Goal: Task Accomplishment & Management: Complete application form

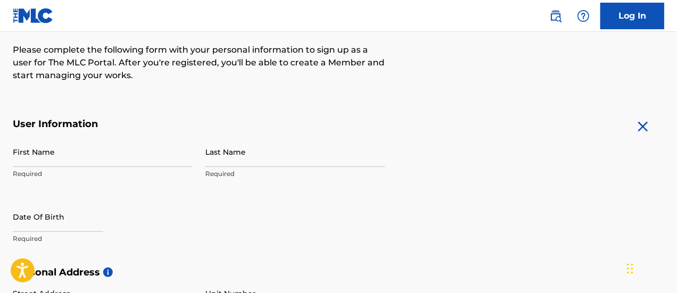
scroll to position [135, 0]
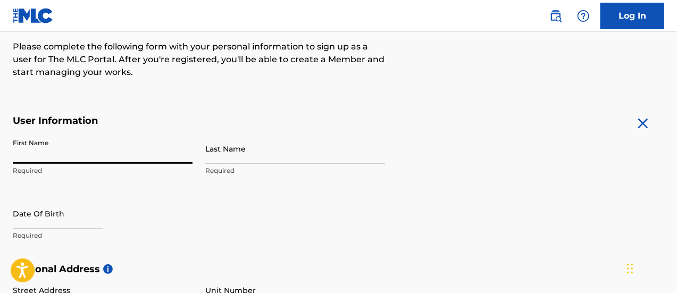
click at [158, 139] on input "First Name" at bounding box center [103, 148] width 180 height 30
type input "[PERSON_NAME]"
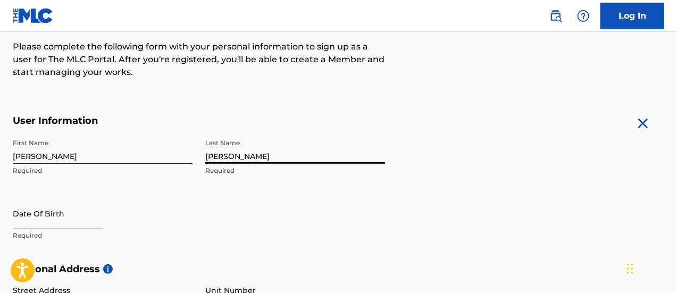
type input "[PERSON_NAME]"
select select "8"
select select "2025"
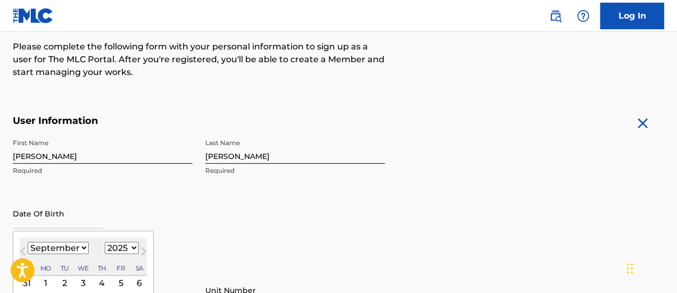
click at [65, 220] on input "text" at bounding box center [58, 213] width 90 height 30
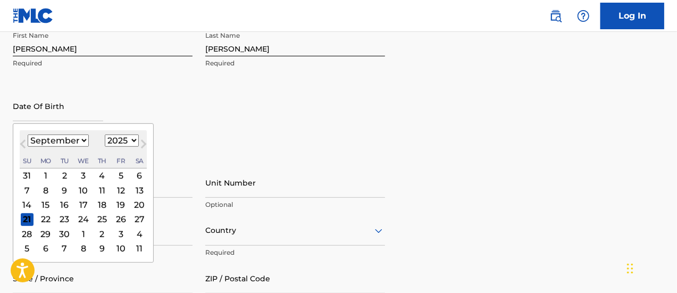
scroll to position [248, 0]
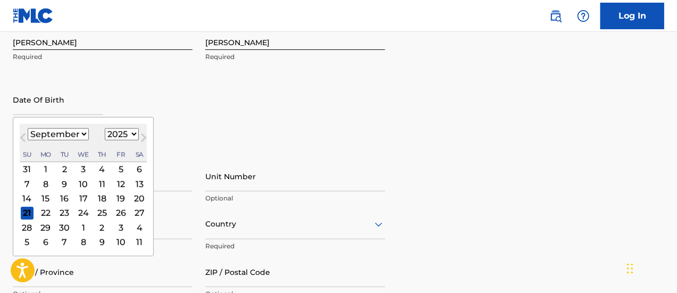
click at [86, 136] on select "January February March April May June July August September October November De…" at bounding box center [58, 134] width 61 height 12
select select "9"
click at [28, 128] on select "January February March April May June July August September October November De…" at bounding box center [58, 134] width 61 height 12
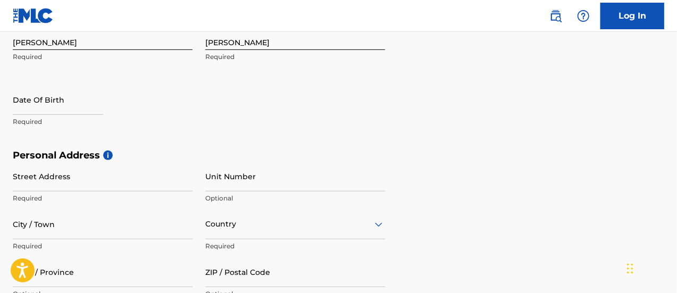
click at [250, 113] on div "First Name [PERSON_NAME] Required Last Name [PERSON_NAME] Required Date Of Birt…" at bounding box center [199, 85] width 372 height 130
select select "8"
select select "2025"
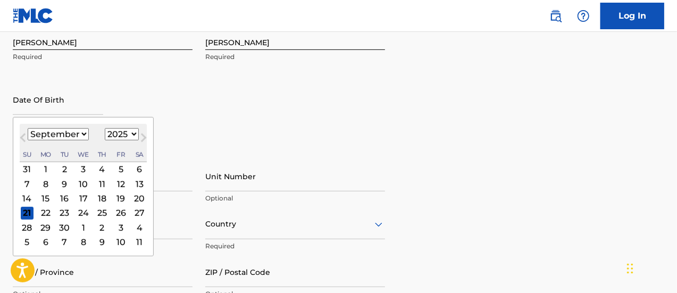
click at [55, 98] on input "text" at bounding box center [58, 100] width 90 height 30
click at [69, 132] on select "January February March April May June July August September October November De…" at bounding box center [58, 134] width 61 height 12
select select "9"
click at [28, 128] on select "January February March April May June July August September October November De…" at bounding box center [58, 134] width 61 height 12
click at [115, 226] on div "31" at bounding box center [120, 227] width 13 height 13
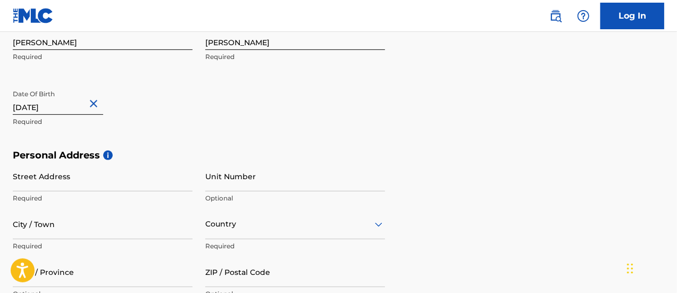
type input "October 31 1995"
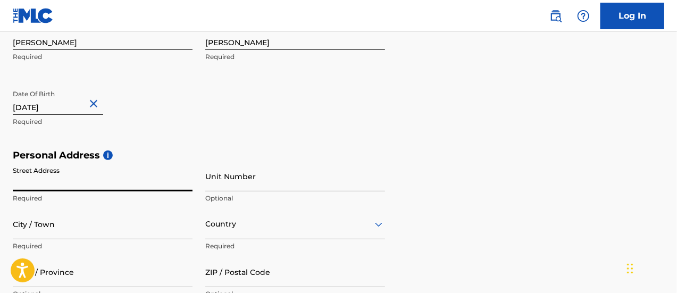
click at [94, 187] on input "Street Address" at bounding box center [103, 176] width 180 height 30
type input "[STREET_ADDRESS]"
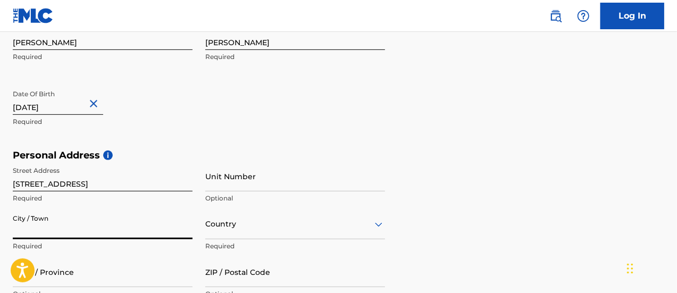
click at [130, 233] on input "City / Town" at bounding box center [103, 224] width 180 height 30
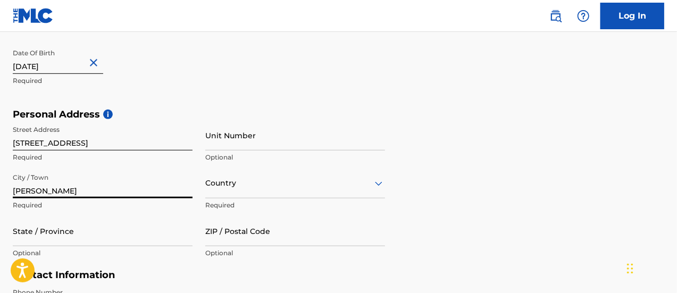
scroll to position [290, 0]
type input "[PERSON_NAME]"
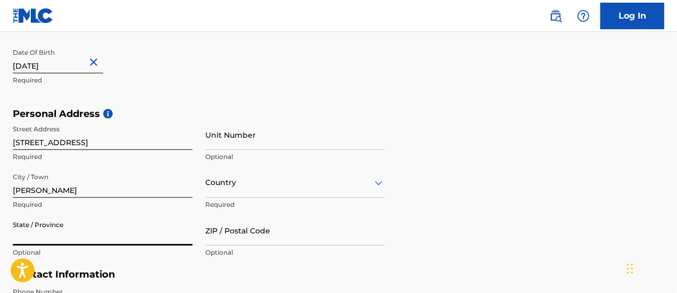
click at [138, 227] on input "State / Province" at bounding box center [103, 230] width 180 height 30
type input "[US_STATE]"
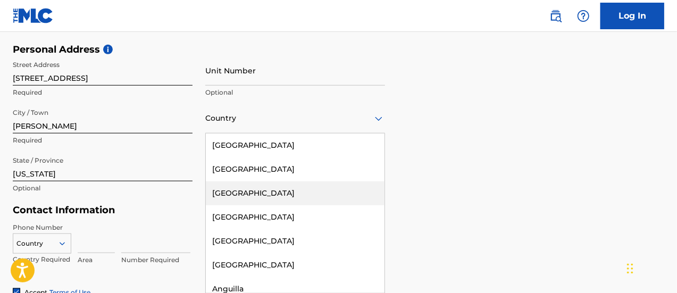
click at [269, 133] on div "223 results available. Use Up and Down to choose options, press Enter to select…" at bounding box center [295, 118] width 180 height 30
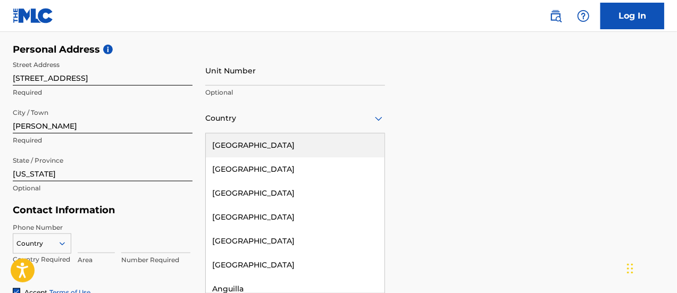
click at [273, 150] on div "[GEOGRAPHIC_DATA]" at bounding box center [295, 145] width 179 height 24
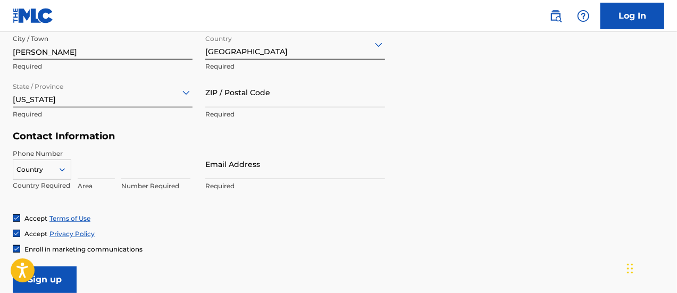
scroll to position [432, 0]
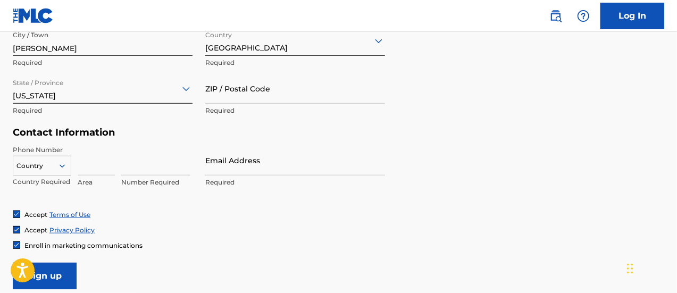
click at [264, 161] on input "Email Address" at bounding box center [295, 160] width 180 height 30
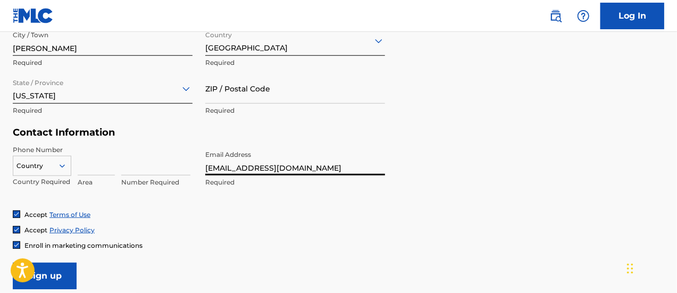
type input "[EMAIL_ADDRESS][DOMAIN_NAME]"
click at [257, 229] on div "Accept Privacy Policy" at bounding box center [338, 229] width 651 height 9
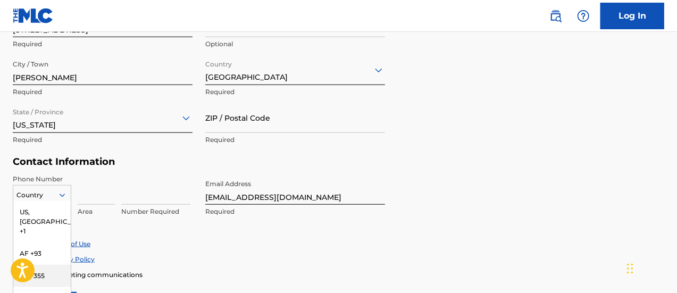
scroll to position [470, 0]
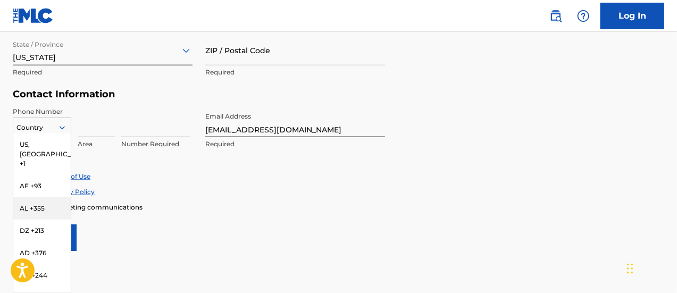
click at [55, 133] on div "216 results available. Use Up and Down to choose options, press Enter to select…" at bounding box center [42, 125] width 58 height 16
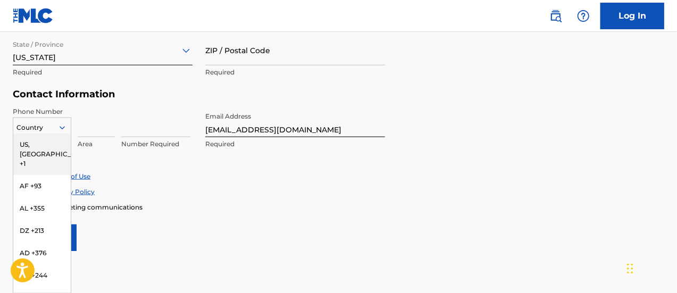
click at [43, 145] on div "US, [GEOGRAPHIC_DATA] +1" at bounding box center [41, 153] width 57 height 41
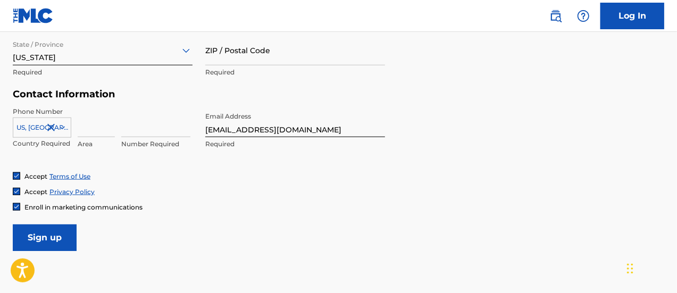
click at [80, 131] on input at bounding box center [96, 122] width 37 height 30
type input "276"
type input "[GEOGRAPHIC_DATA]"
type input "VA"
type input "24171"
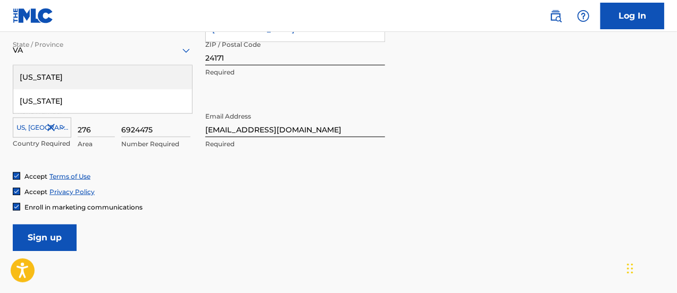
click at [138, 130] on input "6924475" at bounding box center [155, 122] width 69 height 30
click at [179, 123] on input "692-4475" at bounding box center [155, 122] width 69 height 30
type input "6924475"
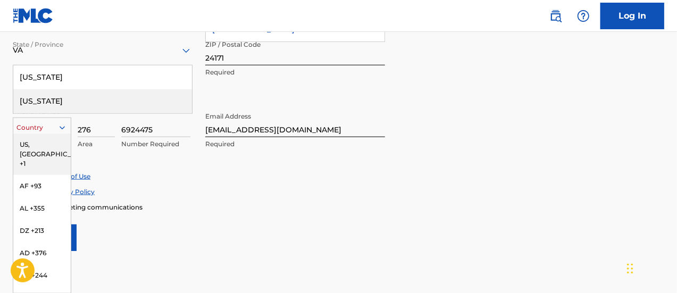
click at [63, 127] on icon at bounding box center [62, 128] width 10 height 10
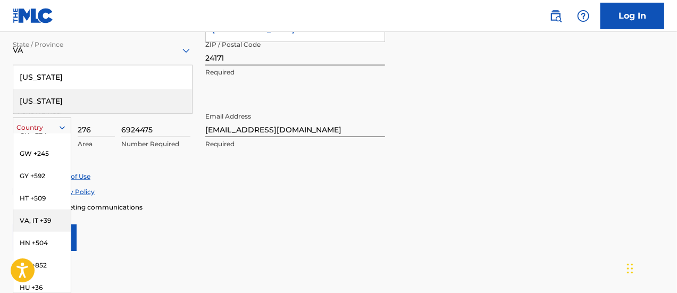
scroll to position [1795, 0]
click at [48, 219] on div "VA, IT +39" at bounding box center [41, 222] width 57 height 22
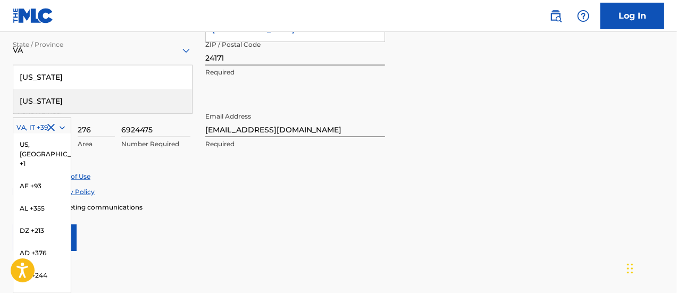
click at [33, 130] on div at bounding box center [41, 128] width 57 height 12
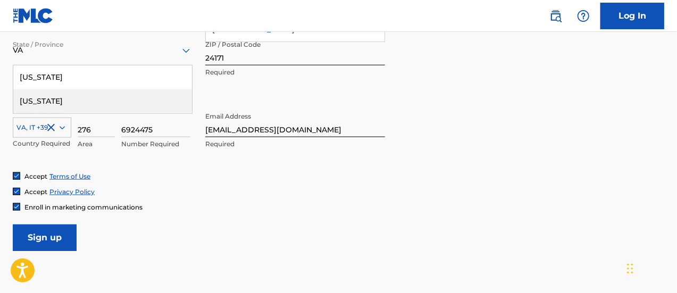
click at [64, 128] on icon at bounding box center [62, 128] width 10 height 10
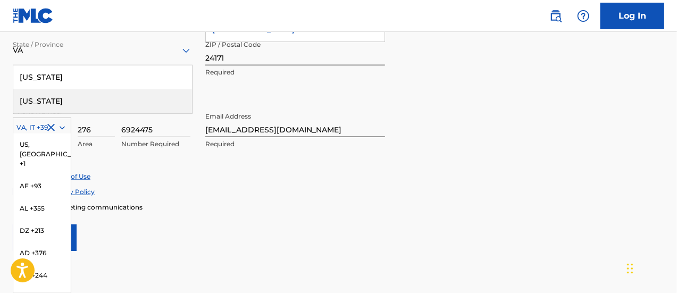
scroll to position [1733, 0]
click at [65, 126] on icon at bounding box center [62, 127] width 5 height 3
click at [29, 140] on div "US, [GEOGRAPHIC_DATA] +1" at bounding box center [41, 153] width 57 height 41
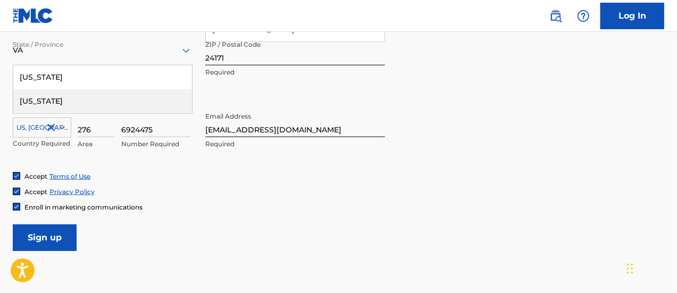
click at [46, 234] on input "Sign up" at bounding box center [45, 237] width 64 height 27
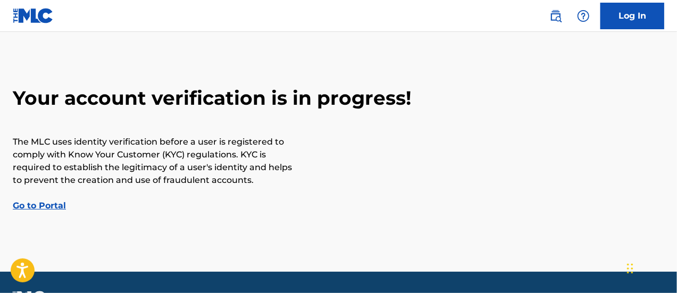
scroll to position [53, 0]
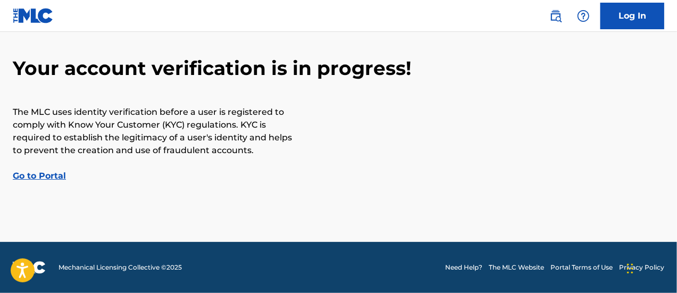
click at [40, 178] on link "Go to Portal" at bounding box center [39, 176] width 53 height 10
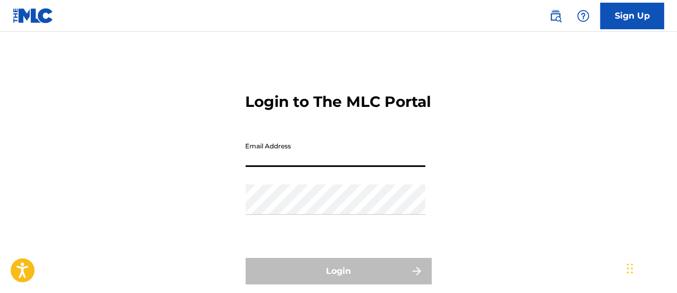
click at [263, 167] on input "Email Address" at bounding box center [336, 152] width 180 height 30
type input "[EMAIL_ADDRESS][DOMAIN_NAME]"
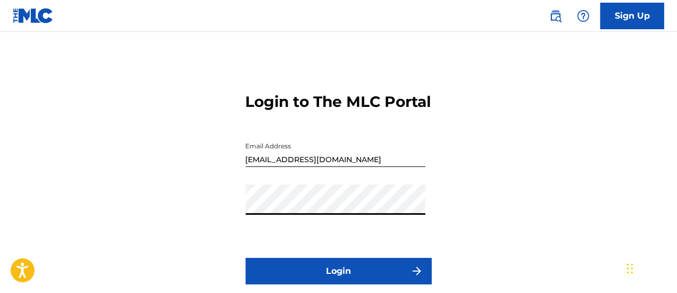
click at [246, 258] on button "Login" at bounding box center [339, 271] width 186 height 27
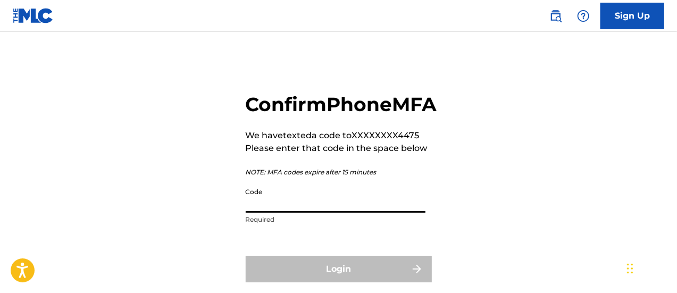
click at [351, 213] on input "Code" at bounding box center [336, 197] width 180 height 30
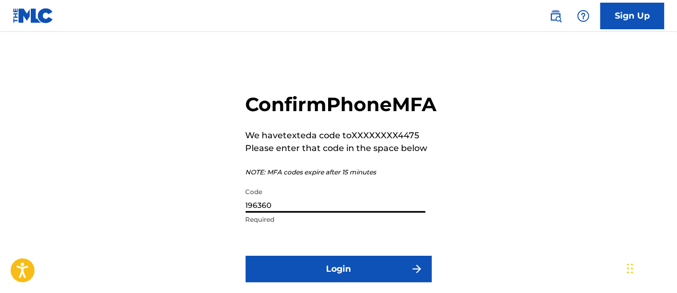
type input "196360"
click at [246, 256] on button "Login" at bounding box center [339, 269] width 186 height 27
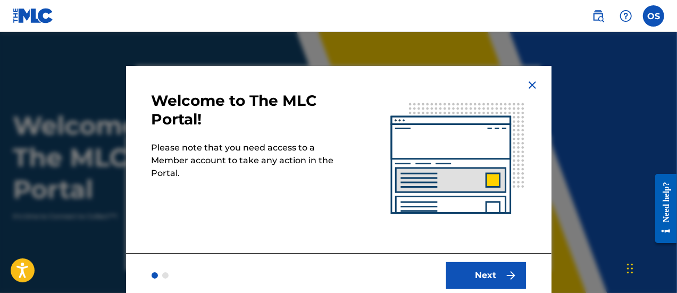
scroll to position [3, 0]
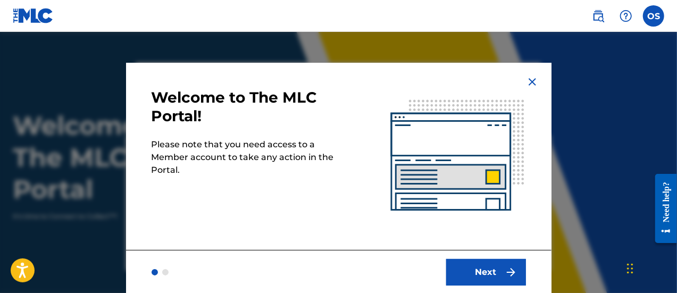
click at [458, 263] on button "Next" at bounding box center [486, 272] width 80 height 27
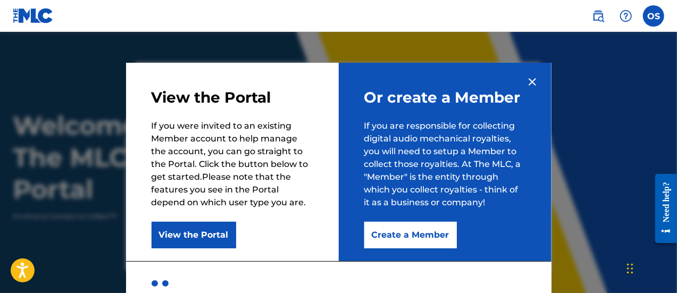
click at [386, 230] on button "Create a Member" at bounding box center [410, 235] width 93 height 27
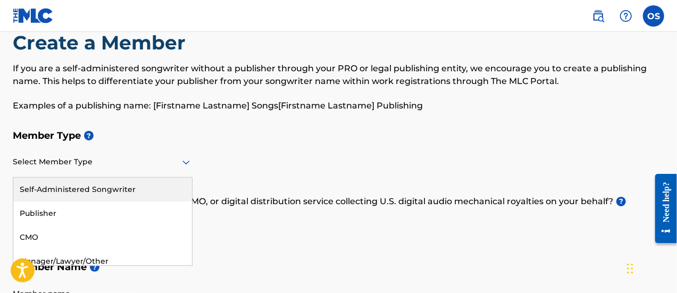
click at [130, 178] on div "5 results available. Use Up and Down to choose options, press Enter to select t…" at bounding box center [103, 162] width 180 height 30
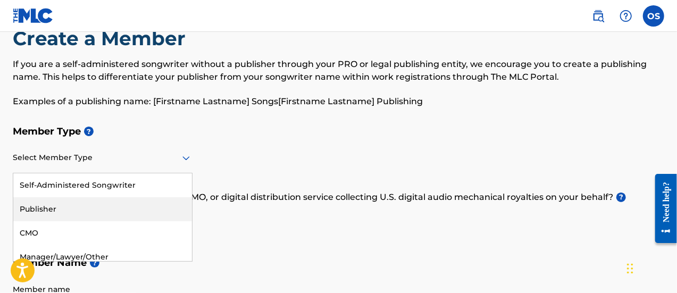
click at [136, 206] on div "Publisher" at bounding box center [102, 209] width 179 height 24
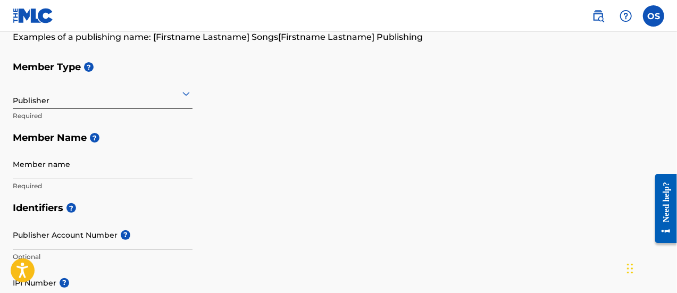
scroll to position [111, 0]
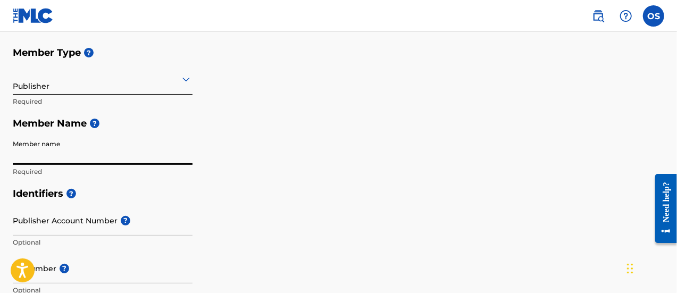
click at [131, 157] on input "Member name" at bounding box center [103, 150] width 180 height 30
type input "[PERSON_NAME]"
type input "63 JC Dr"
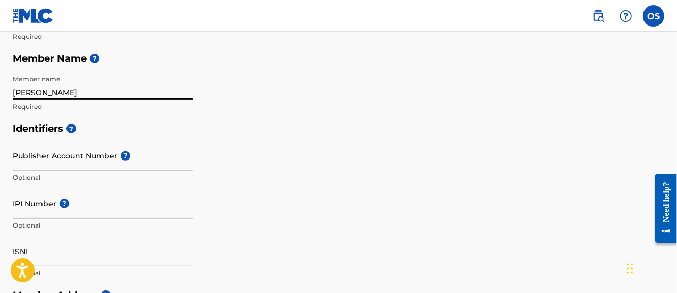
scroll to position [178, 0]
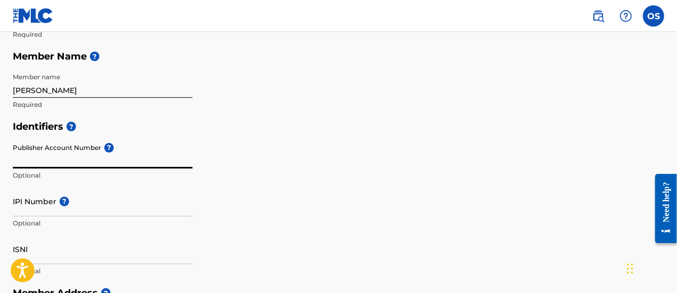
click at [91, 156] on input "Publisher Account Number ?" at bounding box center [103, 153] width 180 height 30
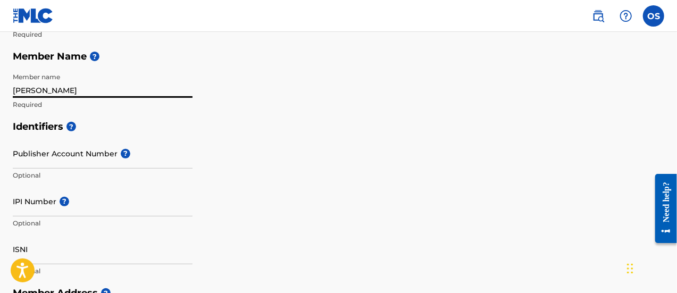
click at [86, 89] on input "[PERSON_NAME]" at bounding box center [103, 83] width 180 height 30
type input "O"
type input "By the Wayside Publishing"
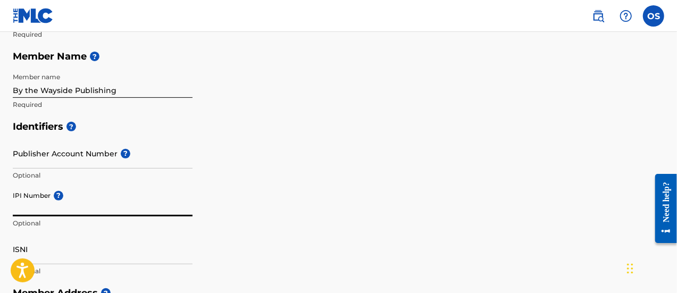
click at [72, 203] on input "IPI Number ?" at bounding box center [103, 201] width 180 height 30
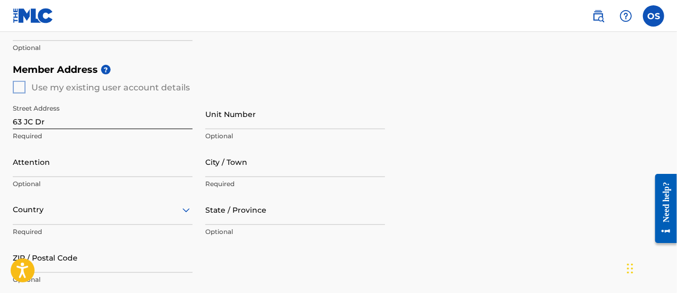
scroll to position [407, 0]
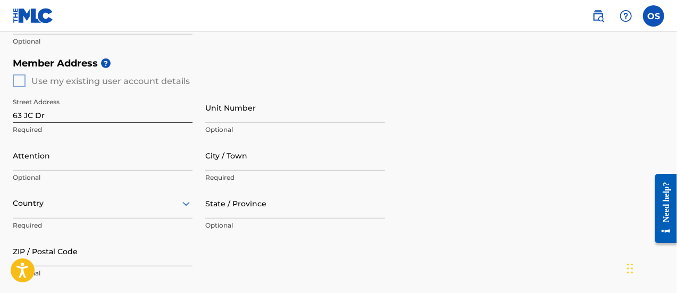
type input "01310319407"
click at [56, 117] on input "63 JC Dr" at bounding box center [103, 108] width 180 height 30
type input "6"
type input "[STREET_ADDRESS]"
click at [238, 159] on input "City / Town" at bounding box center [295, 155] width 180 height 30
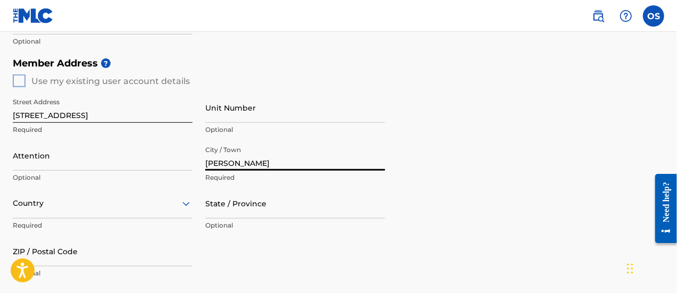
type input "[PERSON_NAME]"
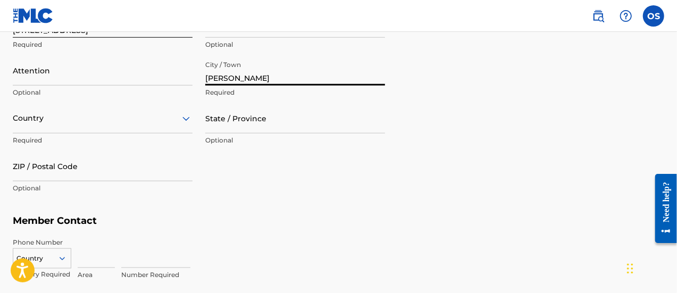
click at [183, 133] on div "Country" at bounding box center [103, 118] width 180 height 30
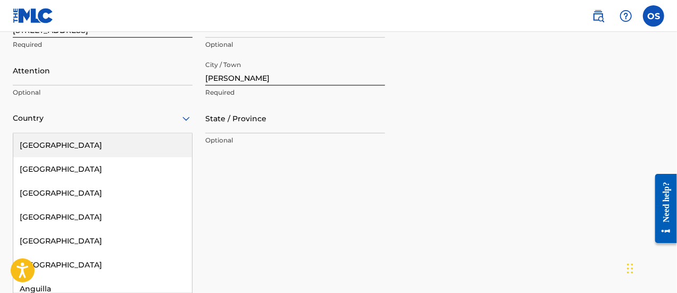
click at [161, 150] on div "[GEOGRAPHIC_DATA]" at bounding box center [102, 145] width 179 height 24
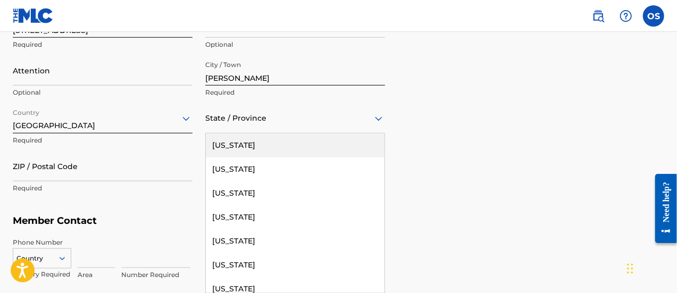
click at [235, 119] on div at bounding box center [295, 118] width 180 height 13
type input "v"
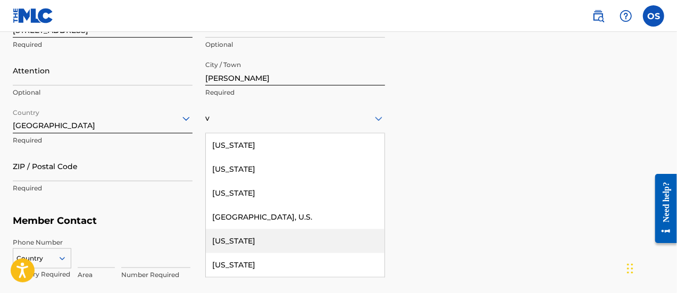
click at [262, 241] on div "[US_STATE]" at bounding box center [295, 241] width 179 height 24
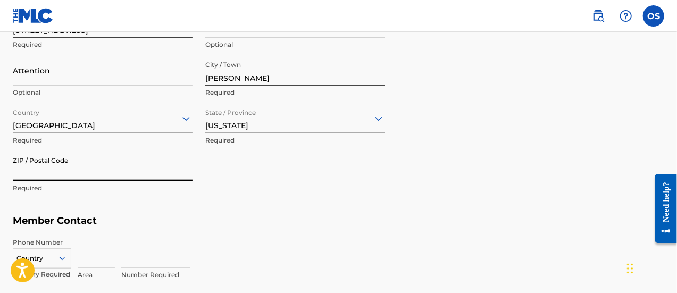
click at [93, 164] on input "ZIP / Postal Code" at bounding box center [103, 166] width 180 height 30
type input "24171"
type input "[PERSON_NAME]"
type input "[GEOGRAPHIC_DATA]"
type input "VA"
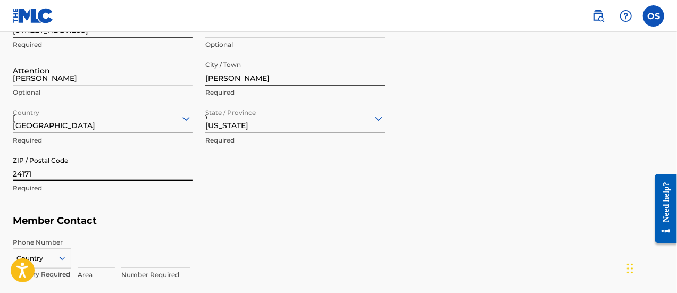
type input "276"
type input "6924475"
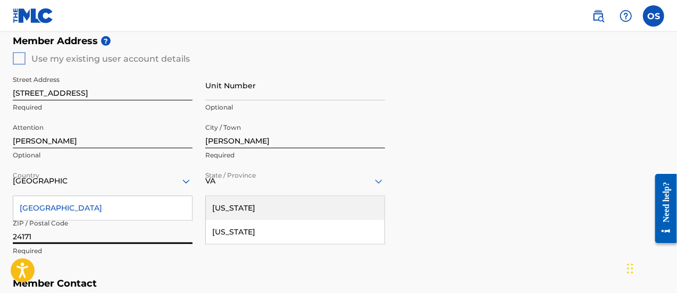
scroll to position [449, 0]
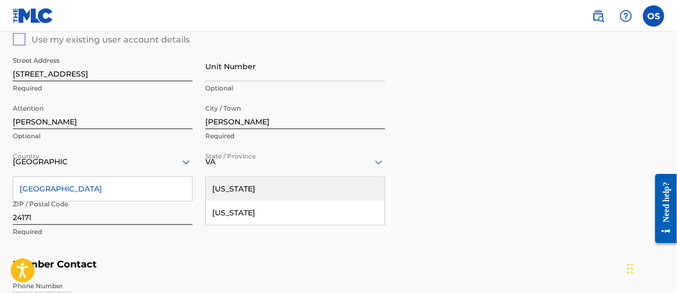
click at [481, 188] on div "Member Address ? Use my existing user account details Street Address [STREET_AD…" at bounding box center [338, 132] width 651 height 243
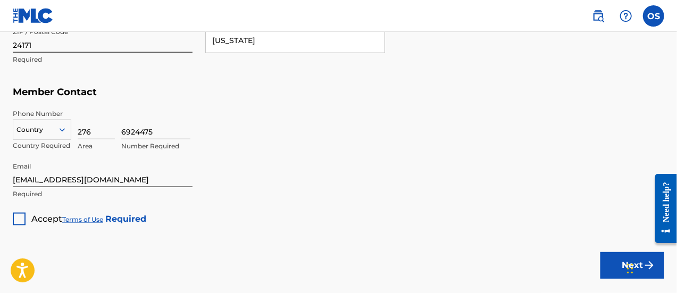
scroll to position [626, 0]
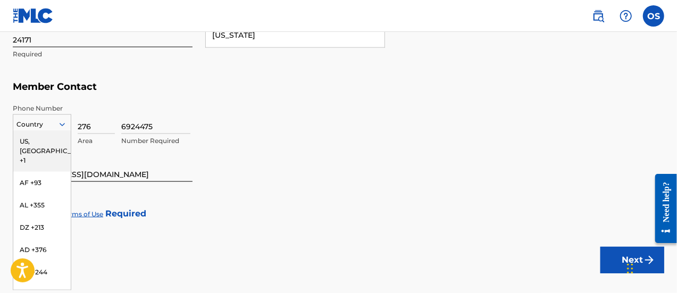
click at [29, 120] on div at bounding box center [41, 125] width 57 height 12
click at [36, 140] on div "US, [GEOGRAPHIC_DATA] +1" at bounding box center [41, 150] width 57 height 41
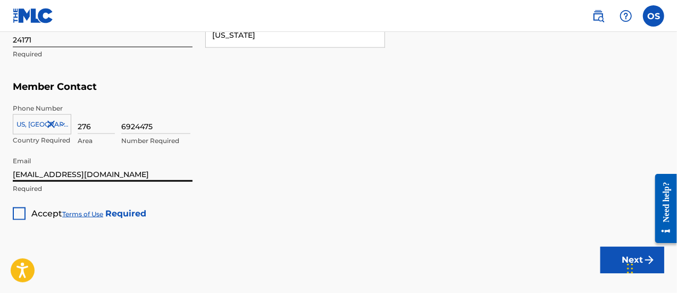
click at [43, 177] on input "[EMAIL_ADDRESS][DOMAIN_NAME]" at bounding box center [103, 167] width 180 height 30
type input "[EMAIL_ADDRESS][DOMAIN_NAME]"
click at [18, 216] on div at bounding box center [19, 213] width 13 height 13
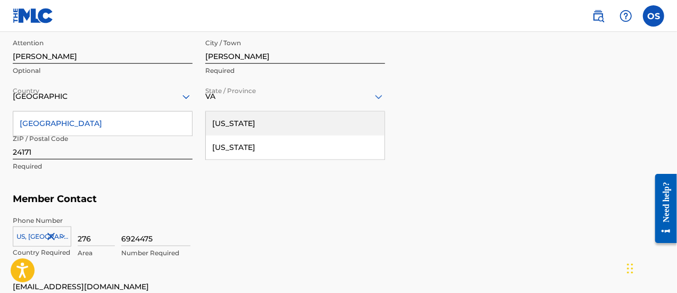
scroll to position [514, 0]
click at [424, 90] on div "Member Address ? Use my existing user account details Street Address [STREET_AD…" at bounding box center [338, 67] width 651 height 243
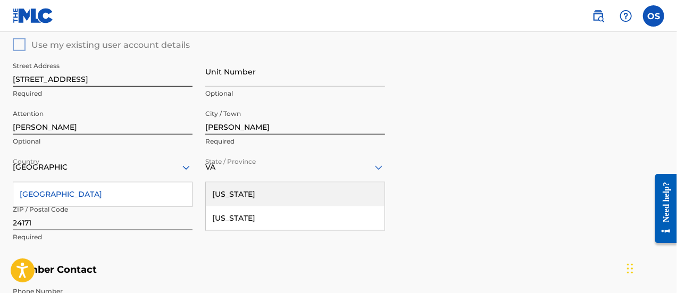
scroll to position [444, 0]
click at [78, 126] on input "[PERSON_NAME]" at bounding box center [103, 119] width 180 height 30
type input "O"
click at [481, 188] on div "Member Address ? Use my existing user account details Street Address [STREET_AD…" at bounding box center [338, 136] width 651 height 243
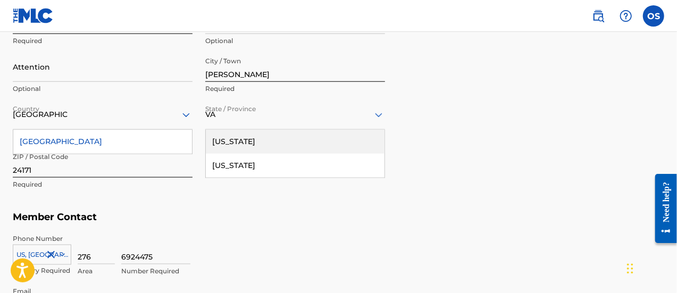
scroll to position [684, 0]
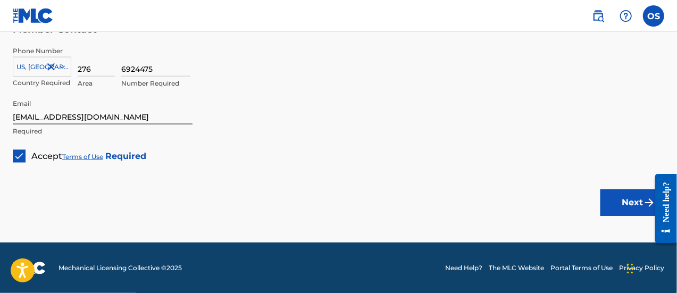
click at [620, 207] on button "Next" at bounding box center [632, 202] width 64 height 27
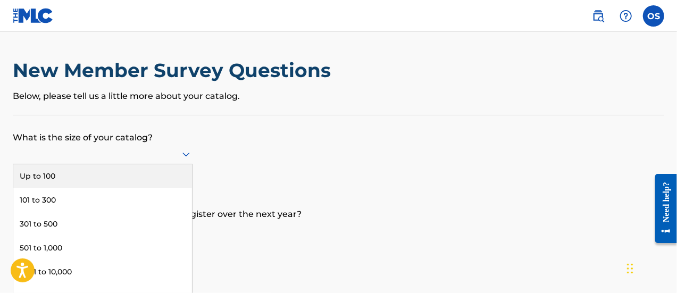
scroll to position [31, 0]
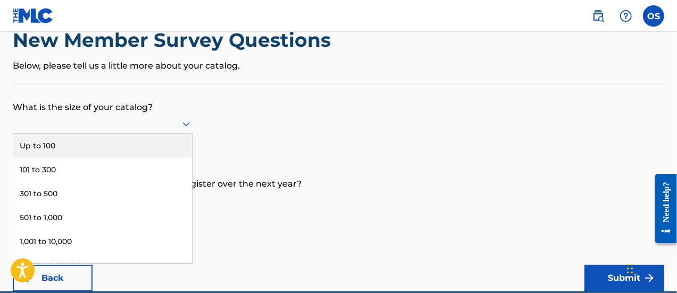
click at [181, 134] on div "9 results available. Use Up and Down to choose options, press Enter to select t…" at bounding box center [103, 124] width 180 height 20
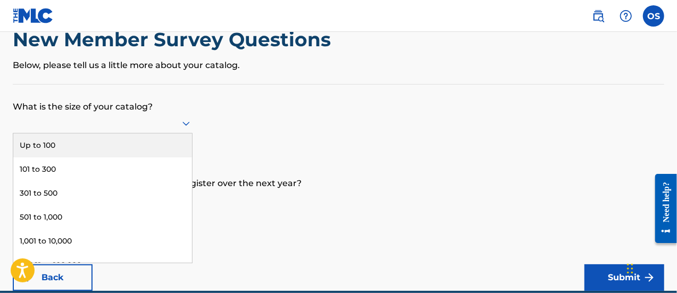
click at [137, 147] on div "Up to 100" at bounding box center [102, 145] width 179 height 24
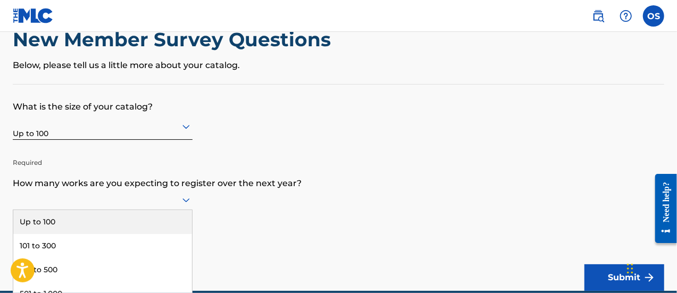
scroll to position [107, 0]
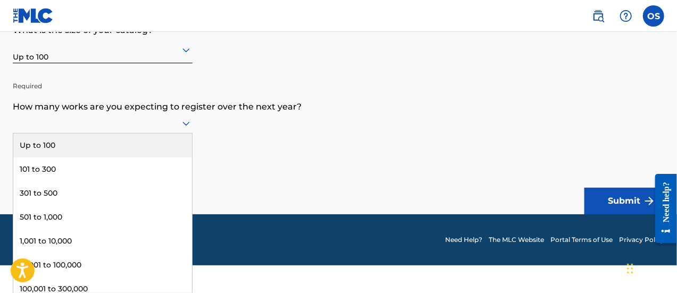
click at [190, 133] on div "9 results available. Use Up and Down to choose options, press Enter to select t…" at bounding box center [103, 123] width 180 height 20
click at [100, 144] on div "Up to 100" at bounding box center [102, 145] width 179 height 24
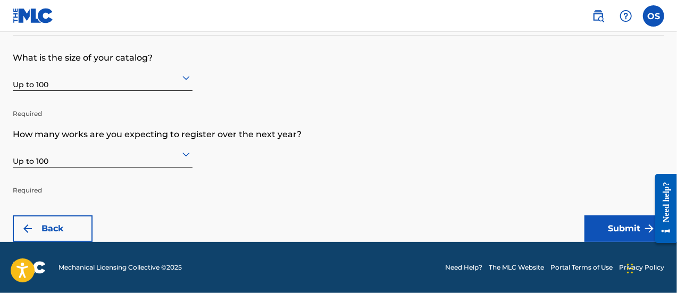
scroll to position [79, 0]
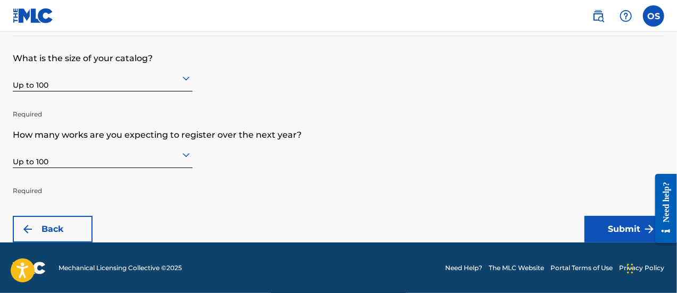
click at [617, 224] on button "Submit" at bounding box center [624, 229] width 80 height 27
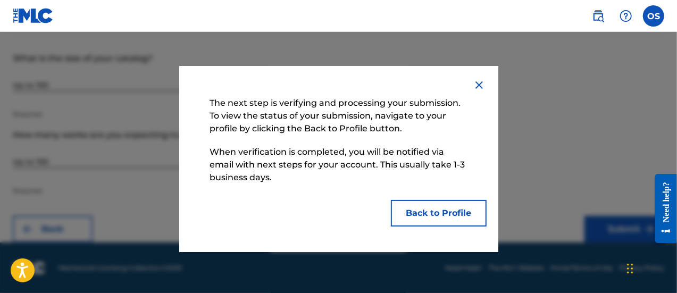
click at [423, 212] on button "Back to Profile" at bounding box center [439, 213] width 96 height 27
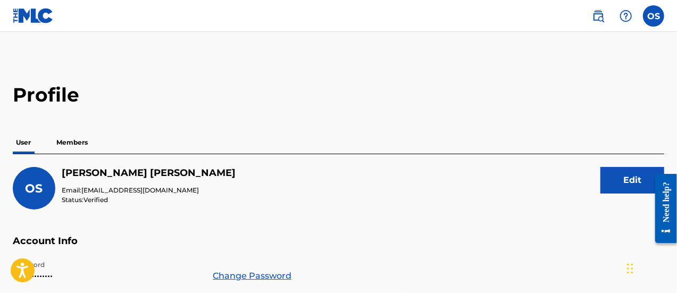
click at [76, 146] on p "Members" at bounding box center [72, 142] width 38 height 22
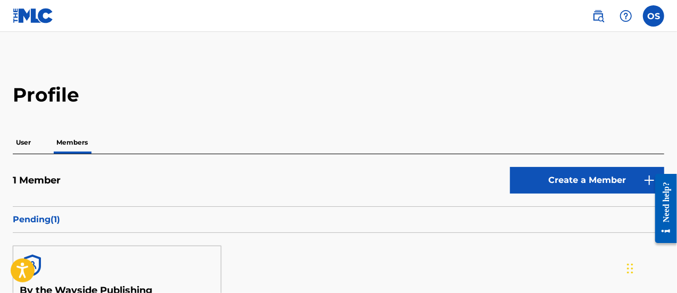
click at [28, 141] on p "User" at bounding box center [23, 142] width 21 height 22
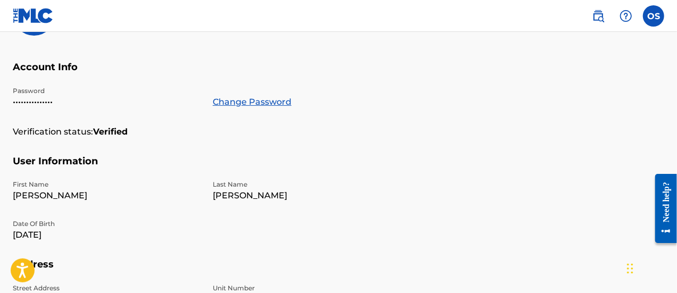
scroll to position [174, 0]
